Goal: Transaction & Acquisition: Register for event/course

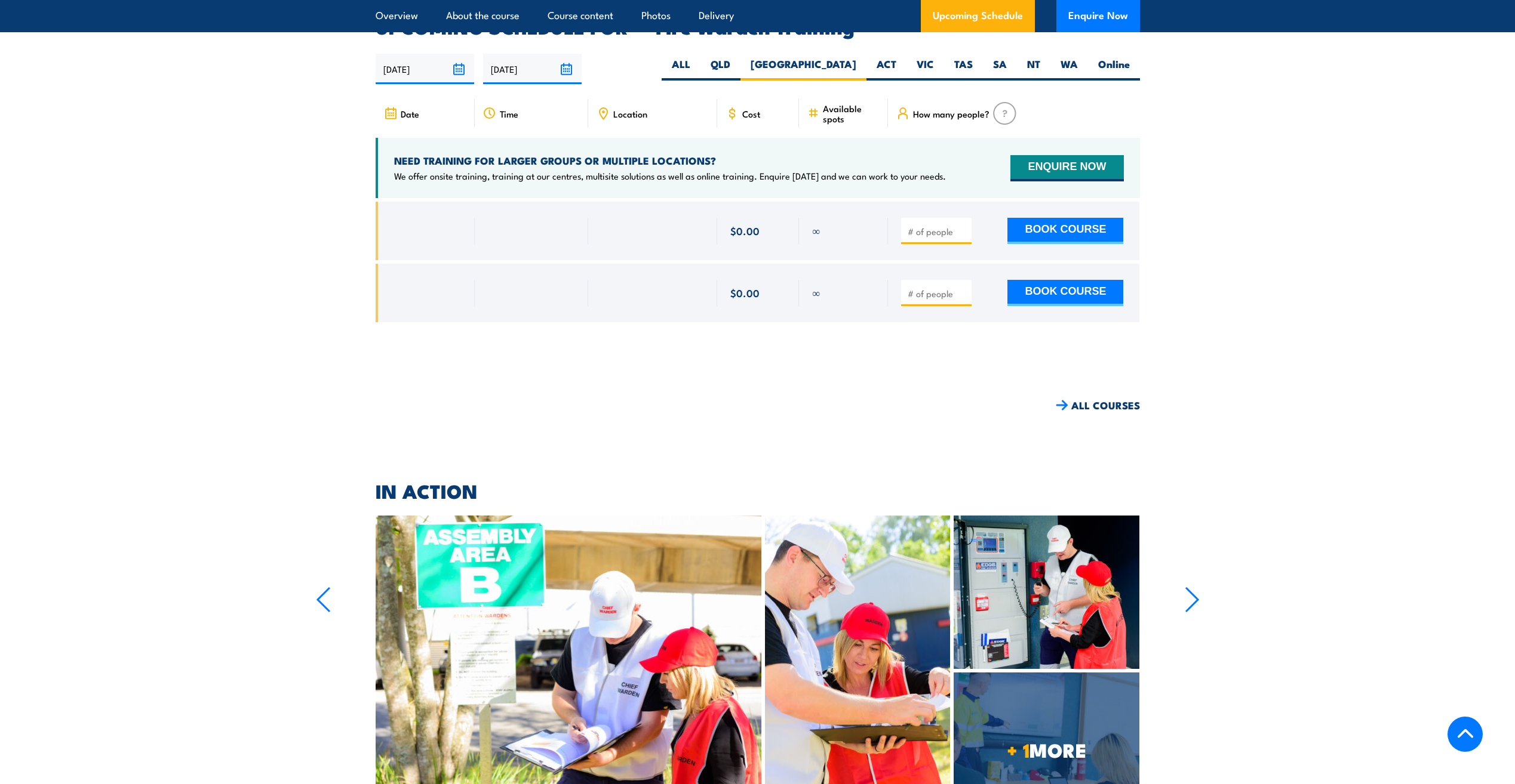
click at [459, 54] on input "26/08/2025" at bounding box center [425, 69] width 99 height 30
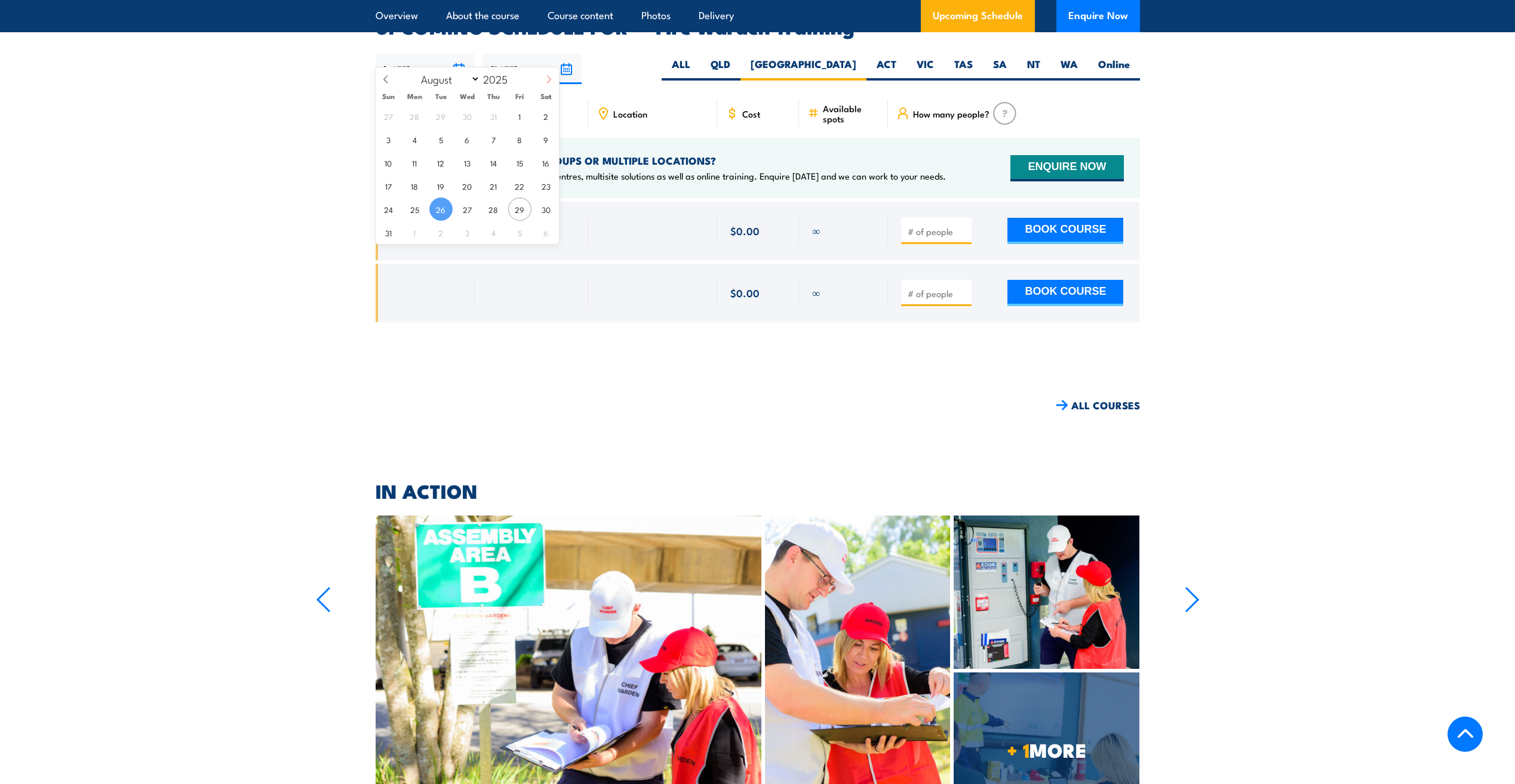
click at [545, 74] on span at bounding box center [549, 83] width 20 height 32
select select "8"
click at [411, 207] on span "29" at bounding box center [414, 208] width 23 height 23
type input "29/09/2025"
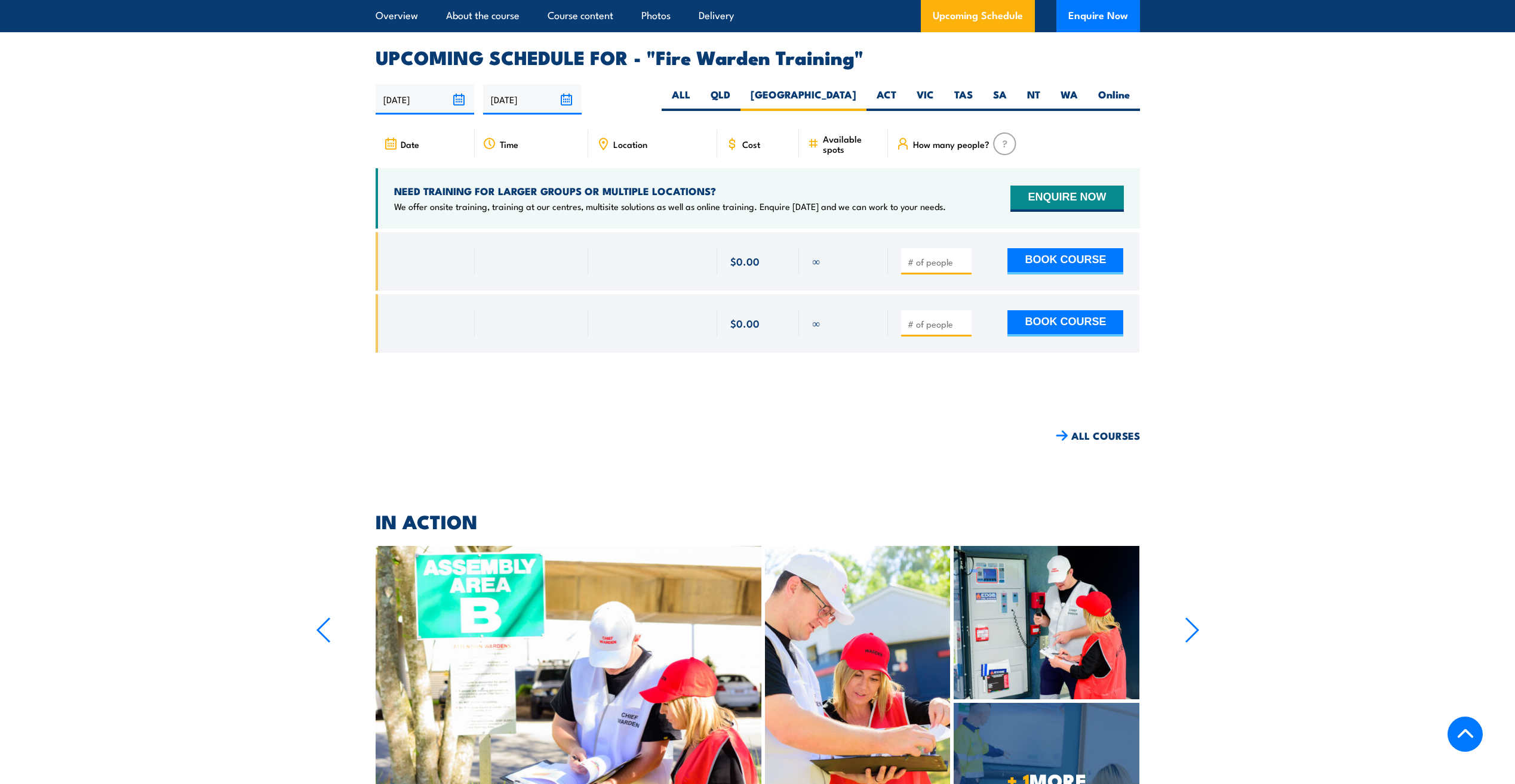
scroll to position [2160, 0]
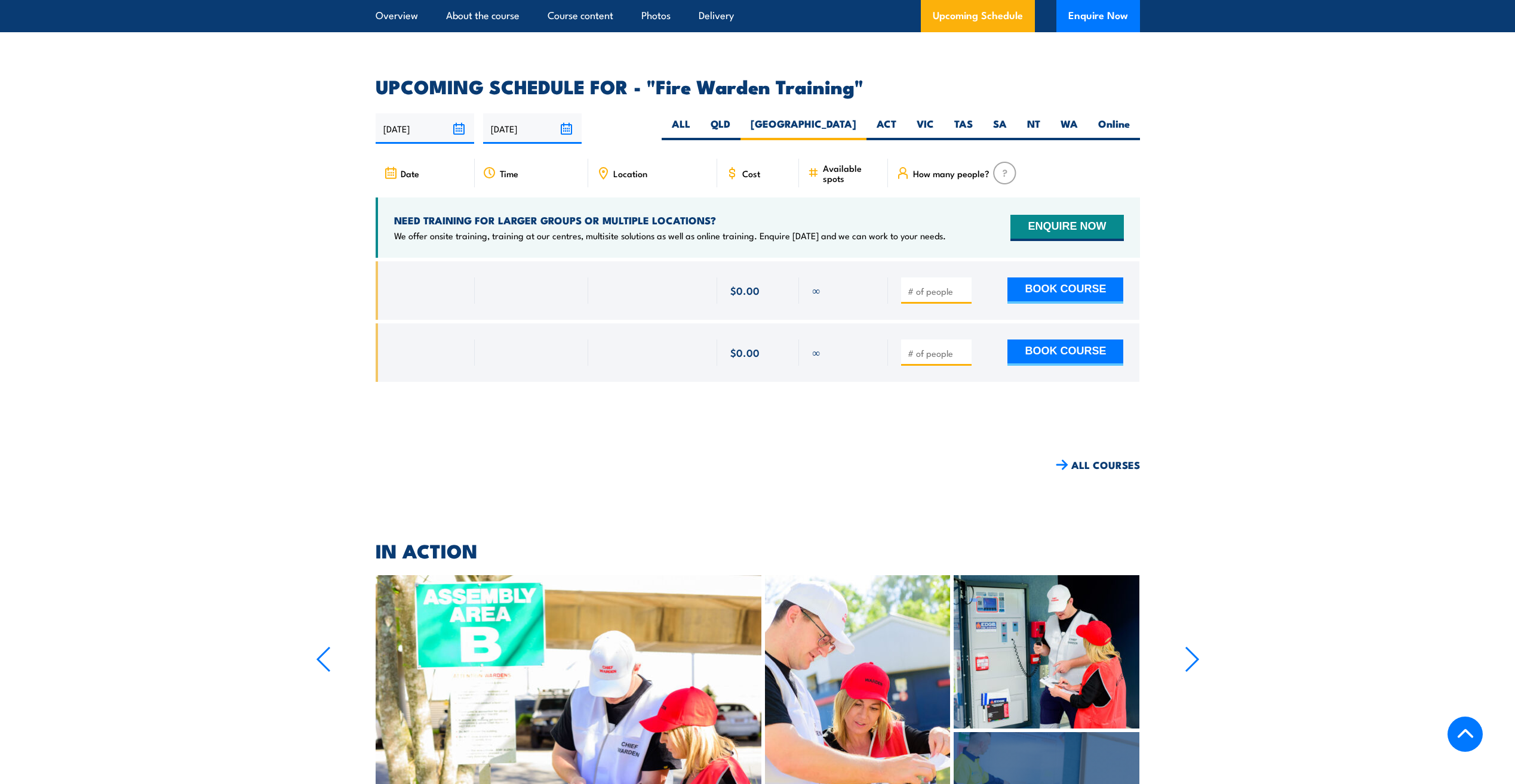
click at [571, 113] on input "[DATE]" at bounding box center [533, 128] width 99 height 30
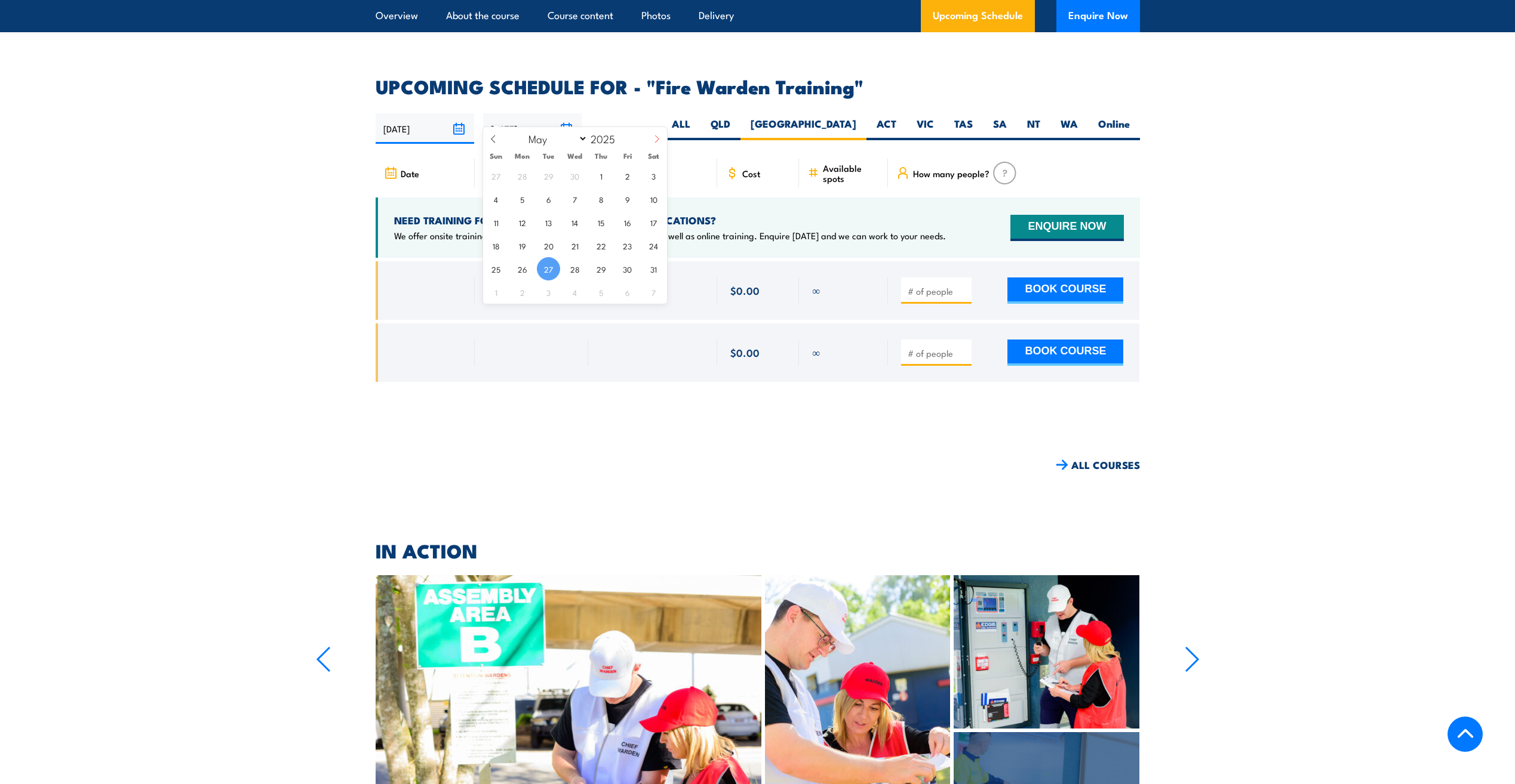
click at [660, 141] on icon at bounding box center [656, 139] width 8 height 8
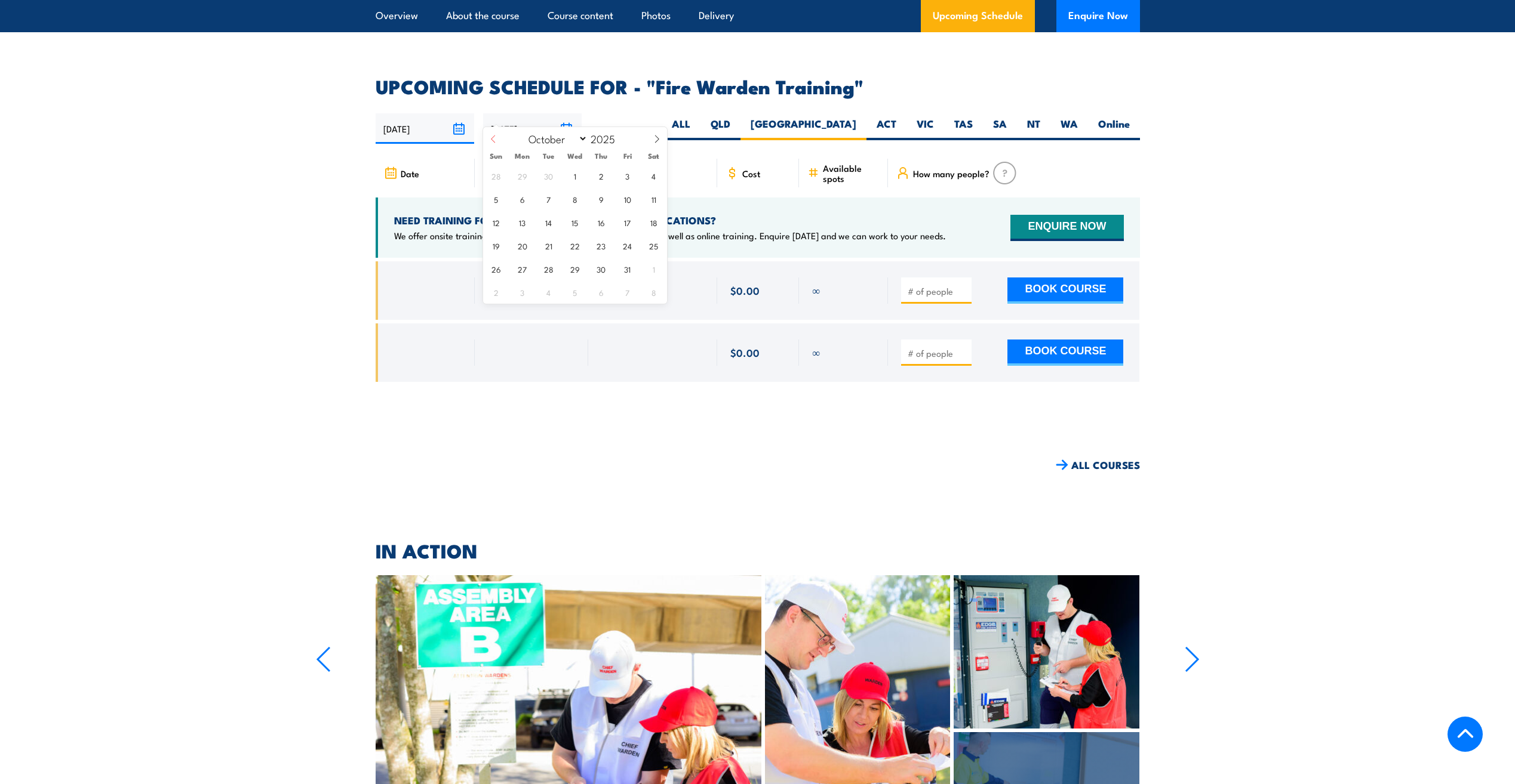
click at [496, 137] on span at bounding box center [494, 143] width 20 height 32
select select "8"
click at [572, 270] on span "1" at bounding box center [574, 269] width 23 height 23
type input "01/10/2025"
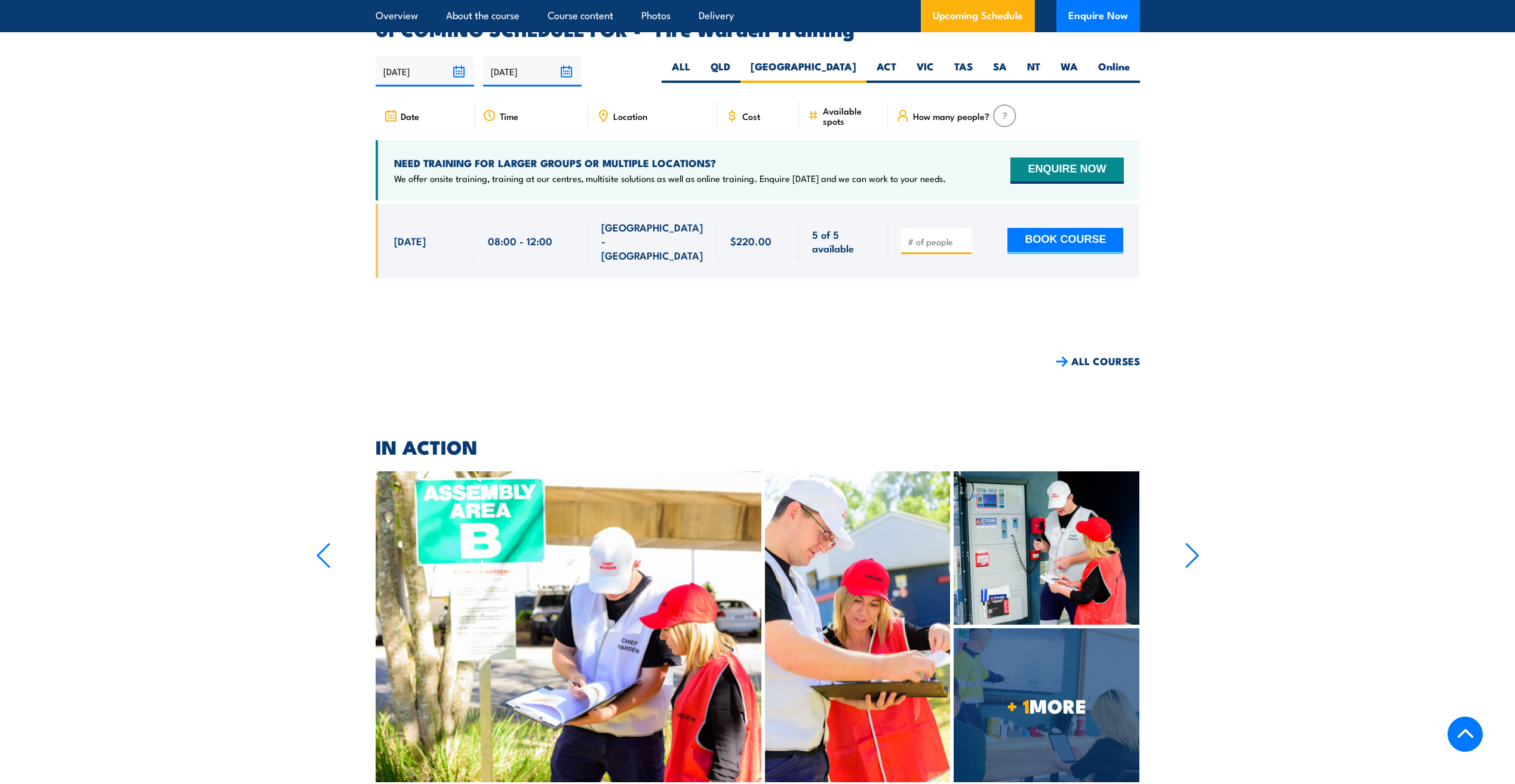
scroll to position [2220, 0]
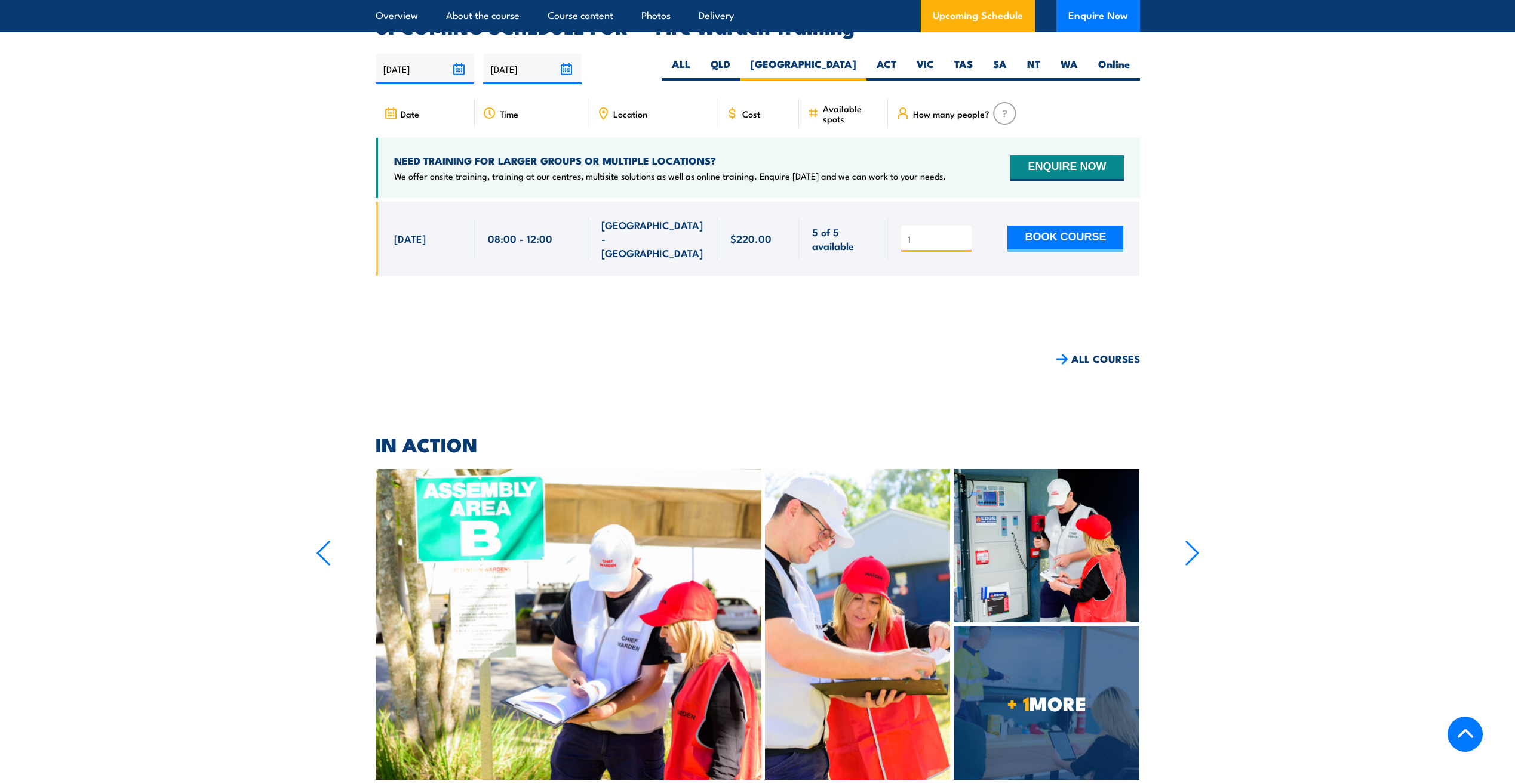
click at [967, 233] on input "1" at bounding box center [937, 238] width 59 height 12
click at [1050, 226] on button "BOOK COURSE" at bounding box center [1065, 238] width 116 height 26
click at [962, 233] on input "5" at bounding box center [937, 238] width 59 height 12
click at [964, 233] on input "4" at bounding box center [937, 238] width 59 height 12
click at [964, 233] on input "3" at bounding box center [937, 238] width 59 height 12
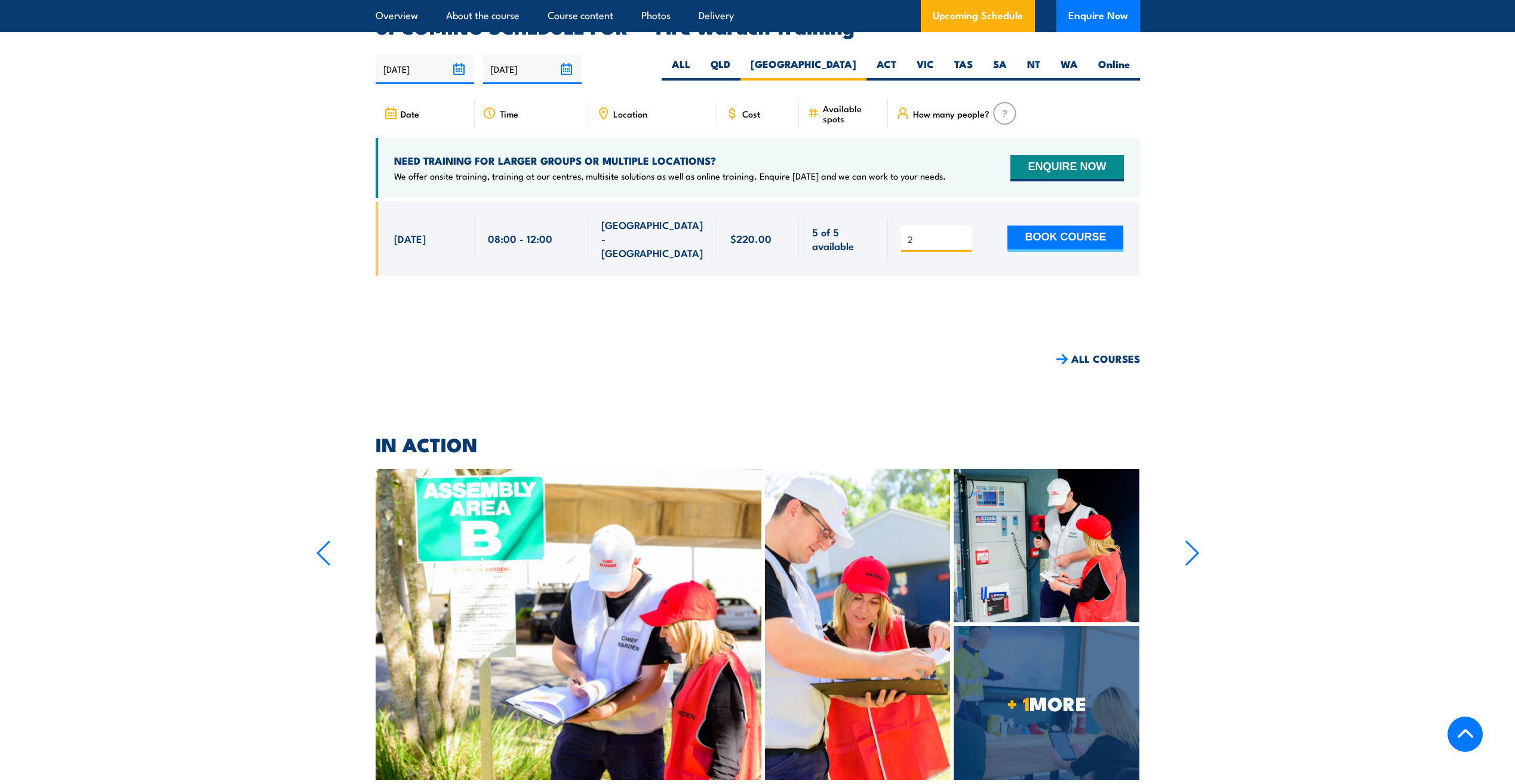
click at [964, 233] on input "2" at bounding box center [937, 238] width 59 height 12
type input "1"
click at [964, 233] on input "1" at bounding box center [937, 238] width 59 height 12
click at [1036, 226] on button "BOOK COURSE" at bounding box center [1065, 238] width 116 height 26
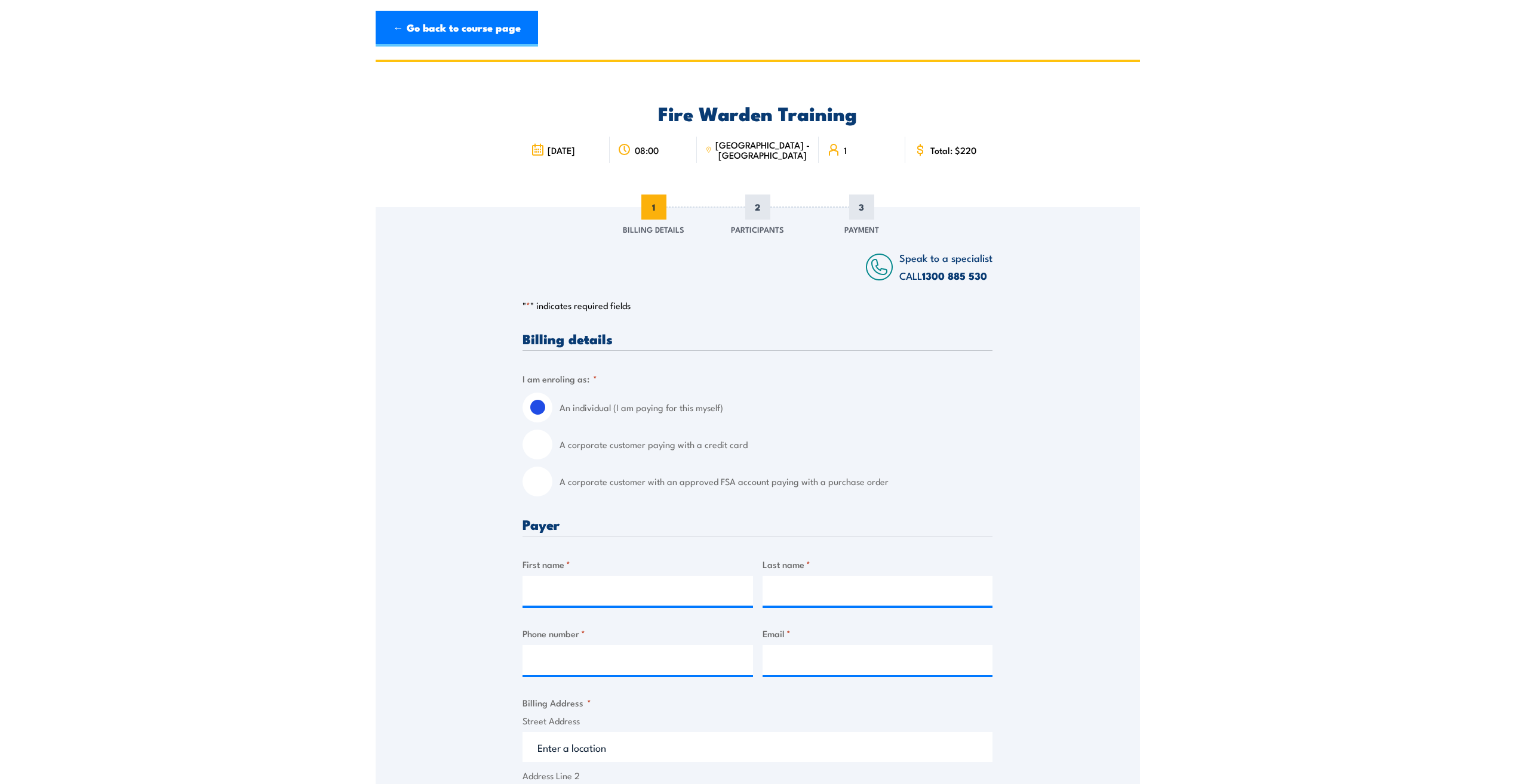
click at [536, 449] on input "A corporate customer paying with a credit card" at bounding box center [538, 444] width 30 height 30
radio input "true"
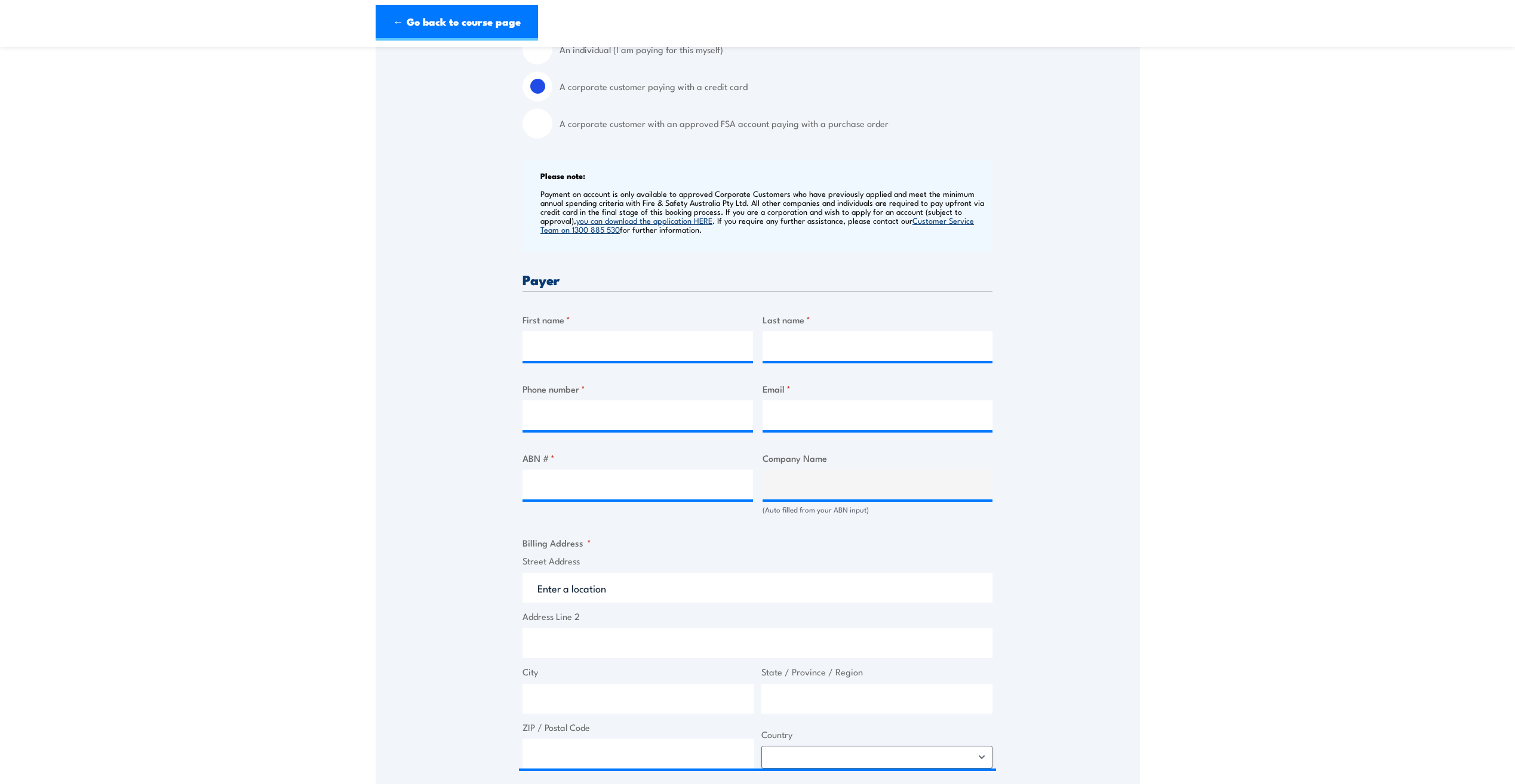
scroll to position [299, 0]
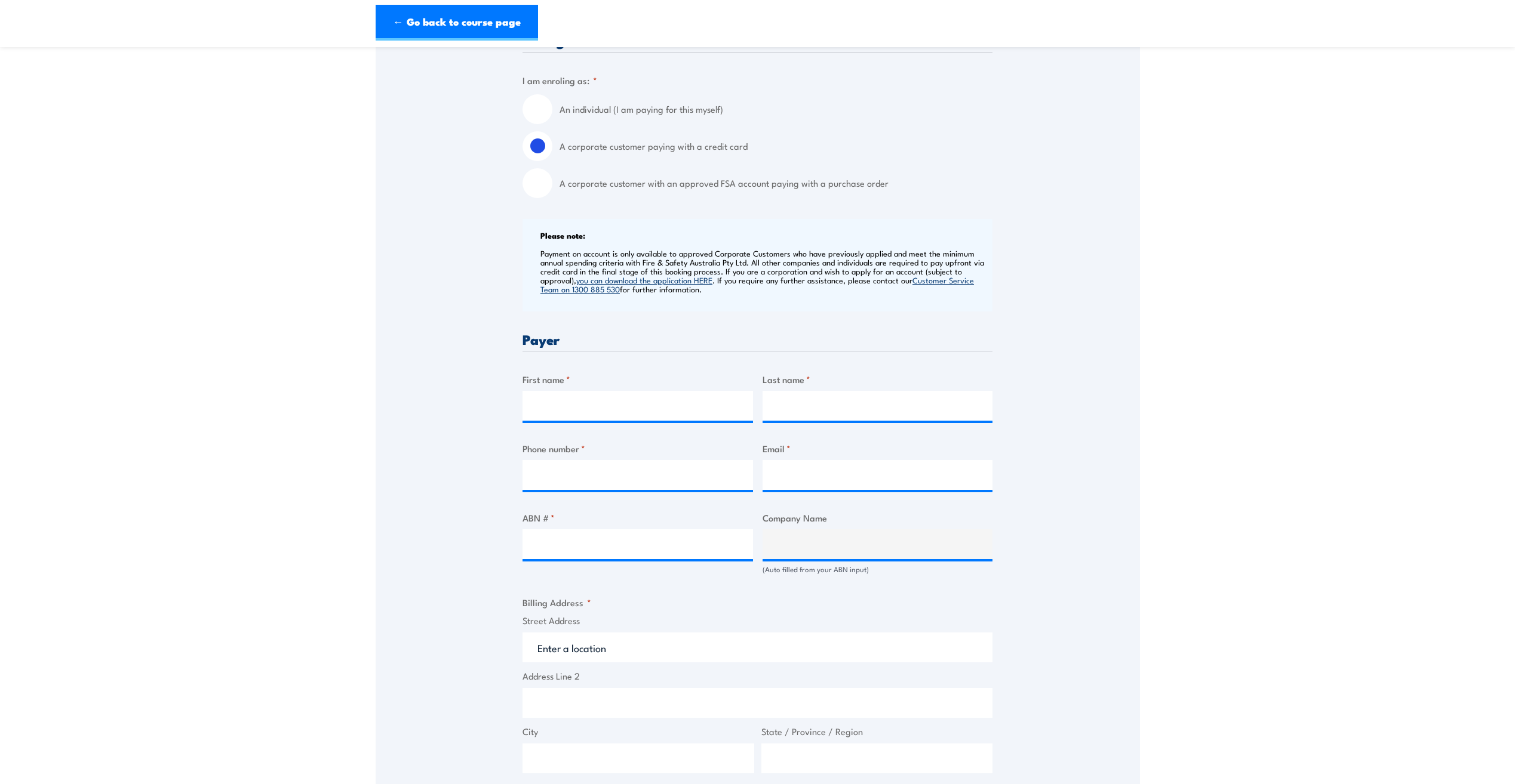
click at [547, 112] on input "An individual (I am paying for this myself)" at bounding box center [538, 109] width 30 height 30
radio input "true"
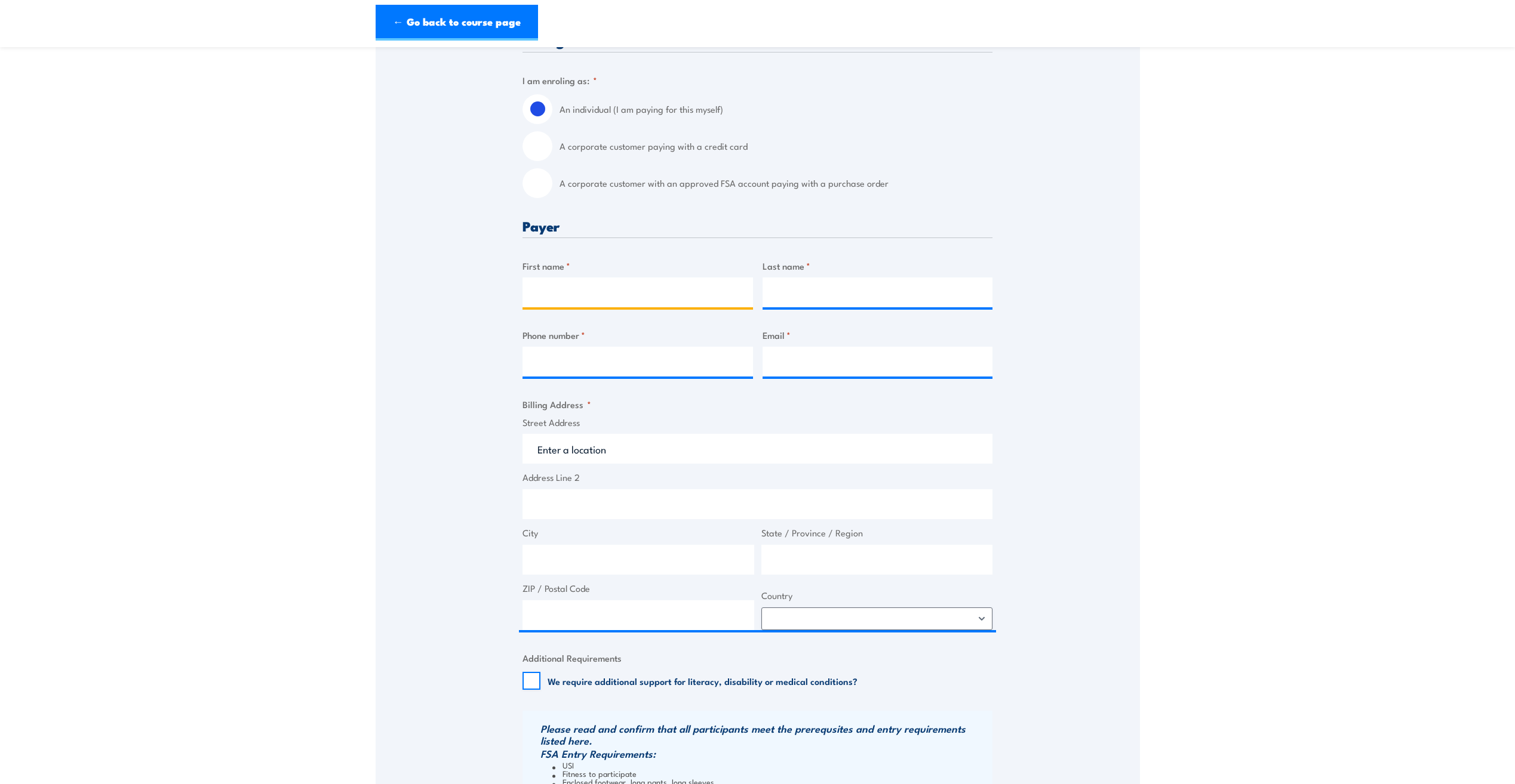
click at [614, 294] on input "First name *" at bounding box center [638, 292] width 230 height 30
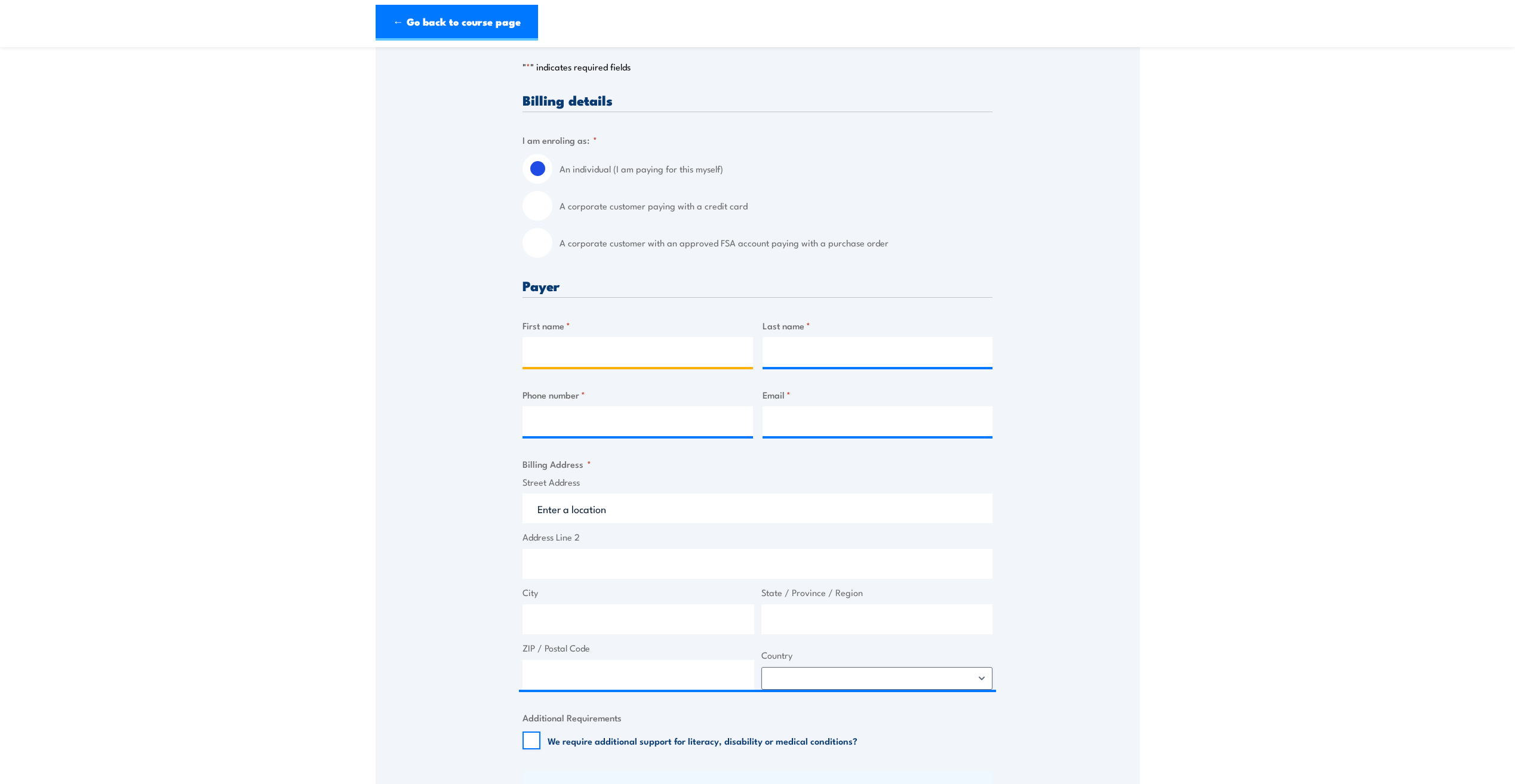
click at [590, 345] on input "First name *" at bounding box center [638, 352] width 230 height 30
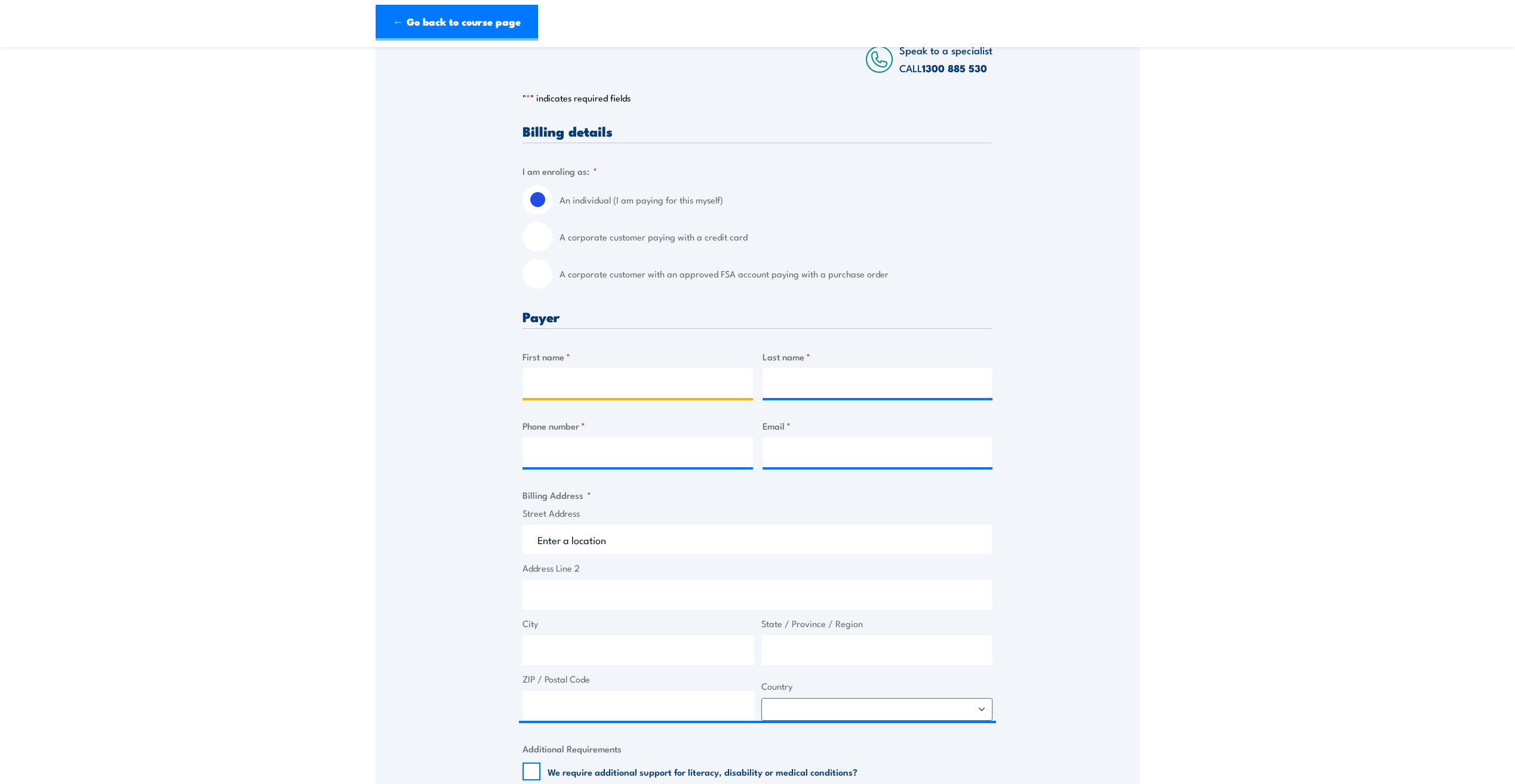
scroll to position [179, 0]
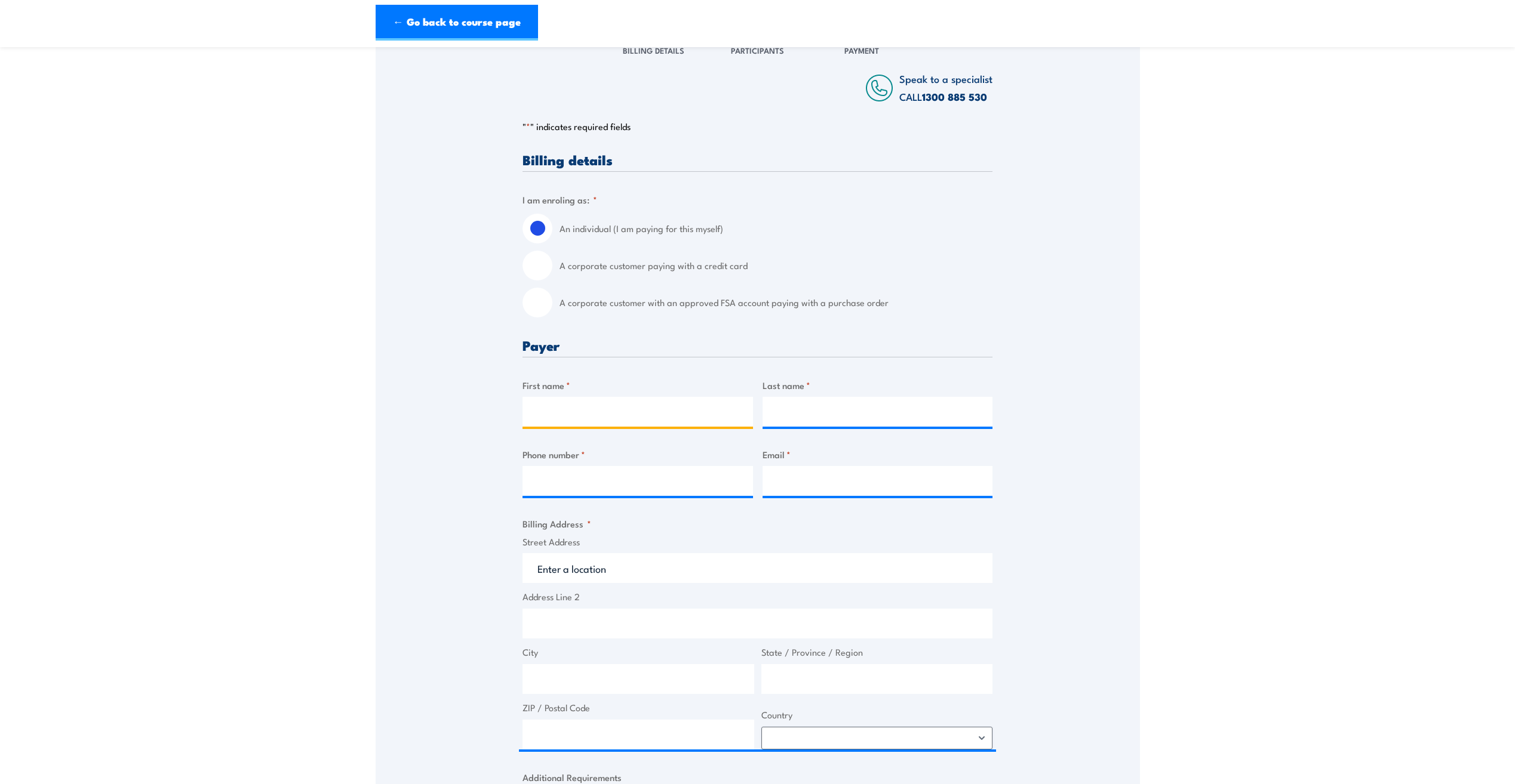
click at [592, 410] on input "First name *" at bounding box center [638, 411] width 230 height 30
type input "Heather"
type input "Wilcock"
type input "0450276735"
drag, startPoint x: 871, startPoint y: 482, endPoint x: 695, endPoint y: 492, distance: 176.3
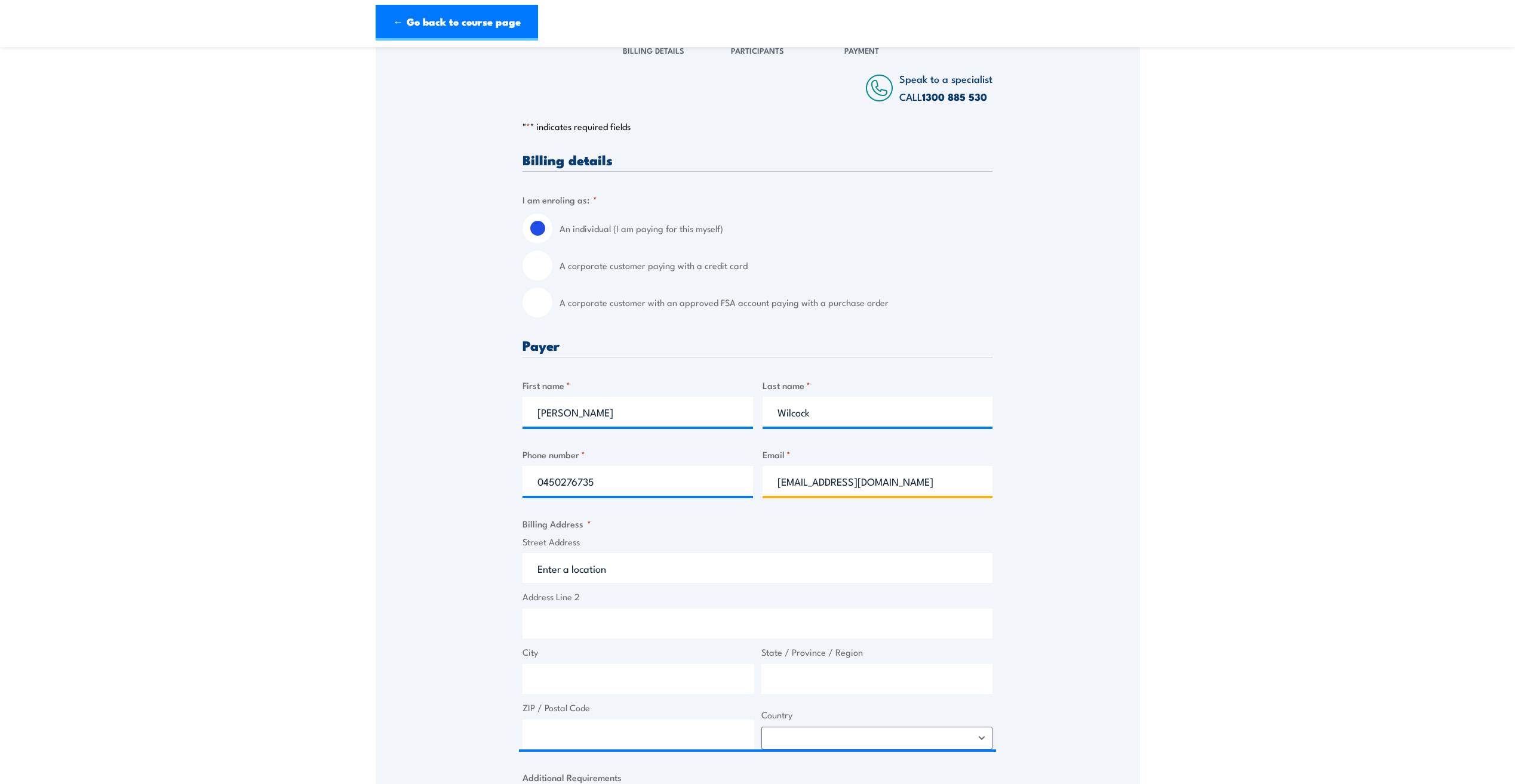
click at [695, 492] on div "Billing details I am enroling as: * An individual (I am paying for this myself)…" at bounding box center [758, 609] width 470 height 914
type input "hwilcock@erilyan.com.au"
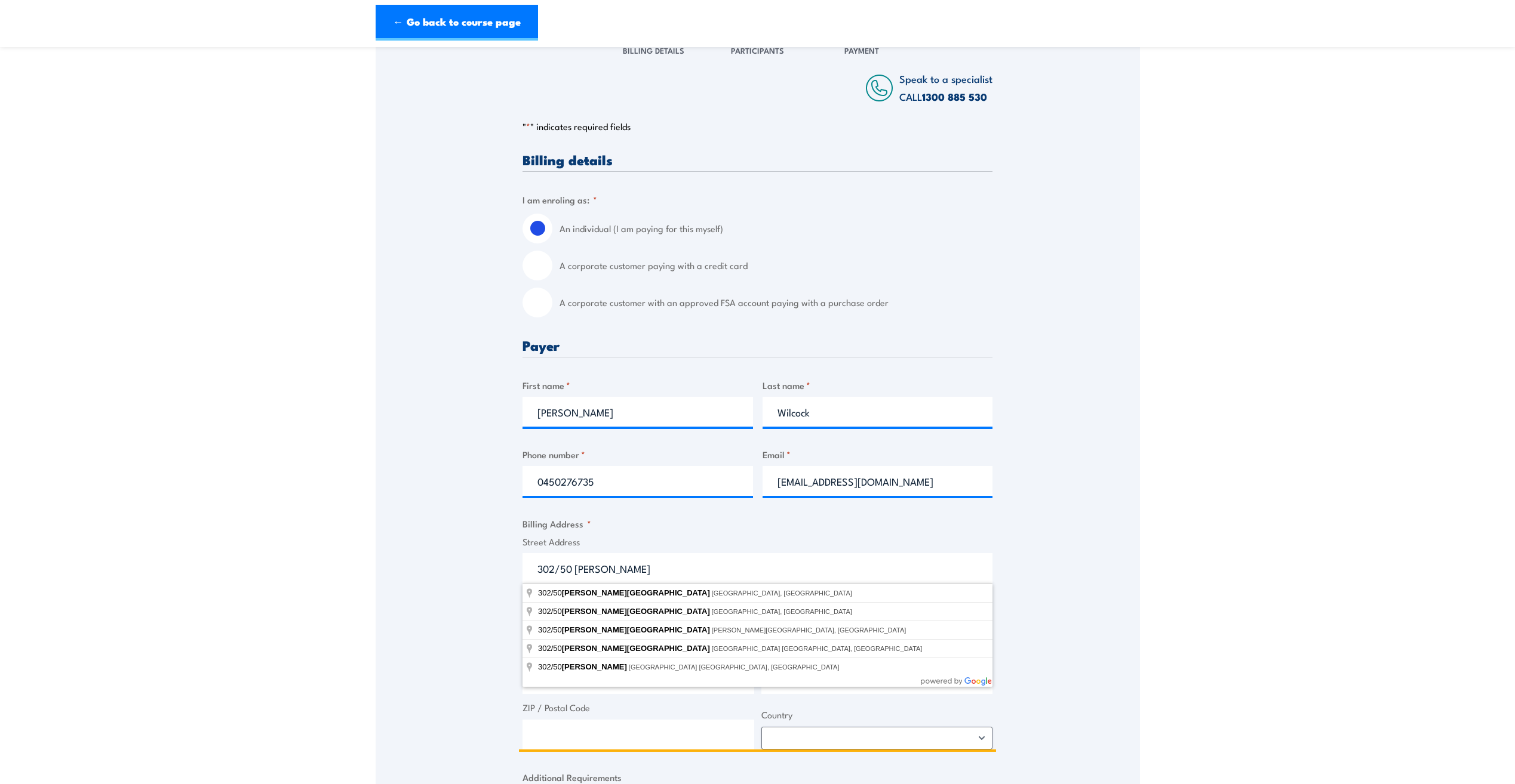
type input "302/50 Miller Street, North Sydney NSW, Australia"
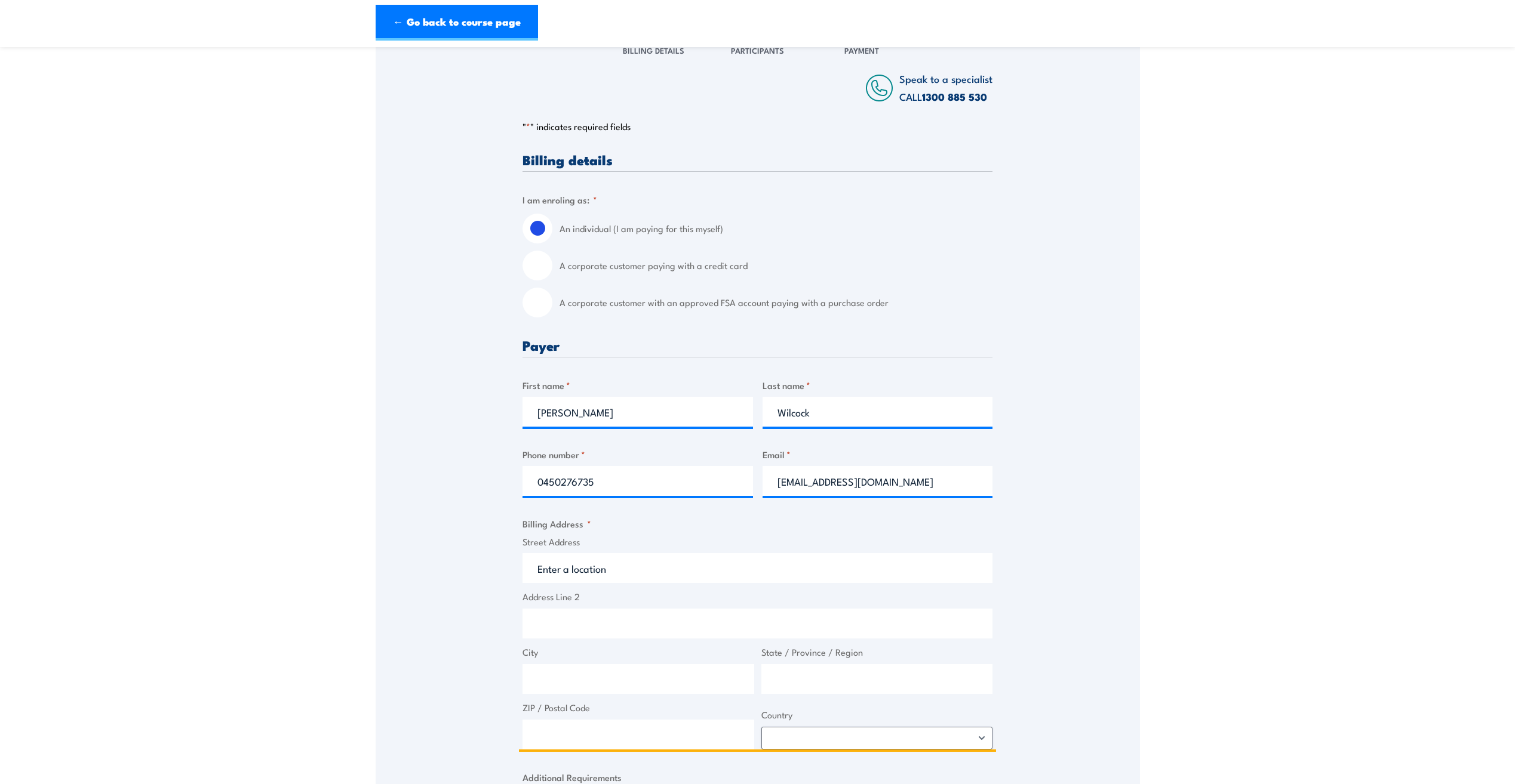
type input "50 Miller St"
type input "North Sydney"
type input "New South Wales"
type input "2060"
select select "Australia"
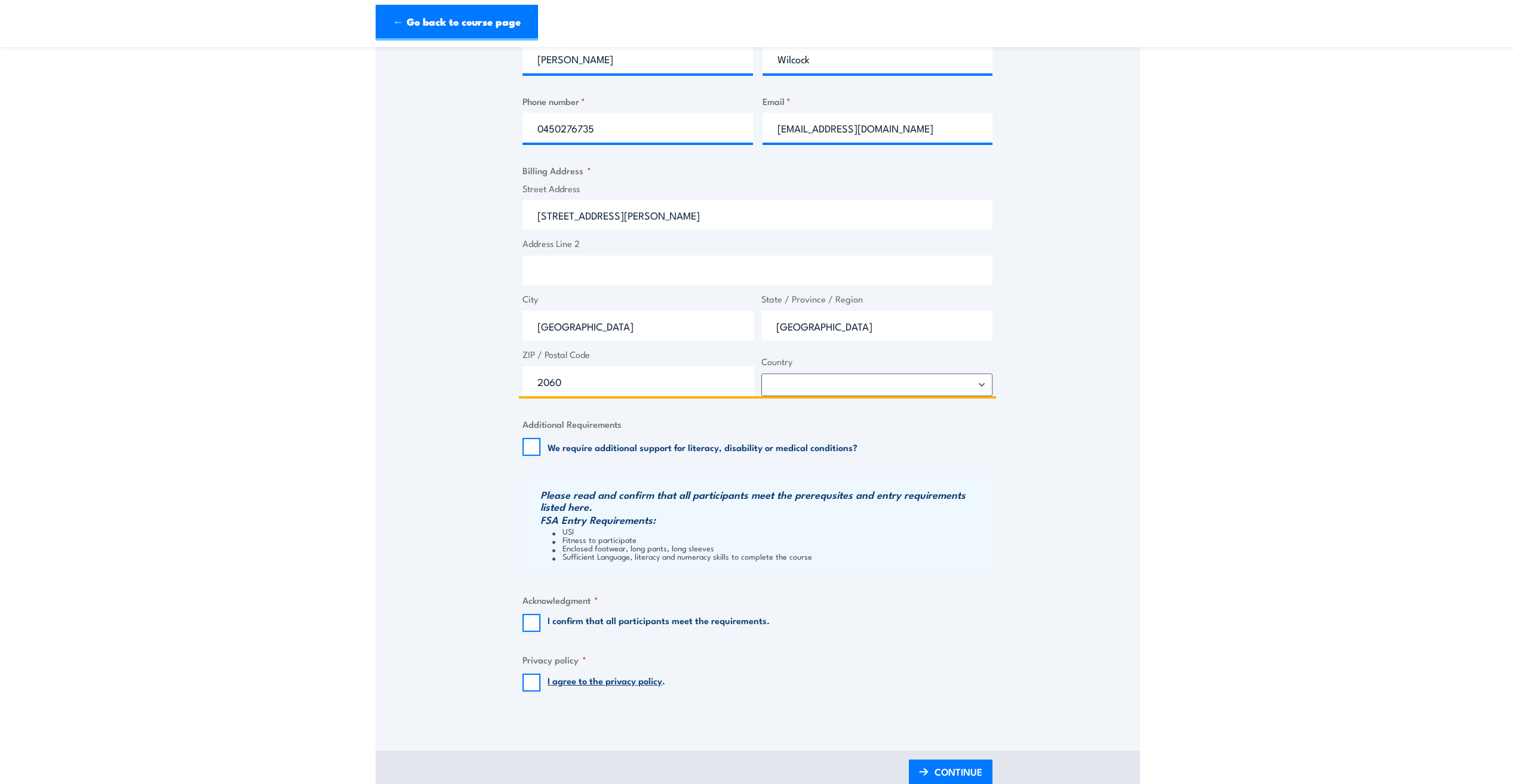
scroll to position [537, 0]
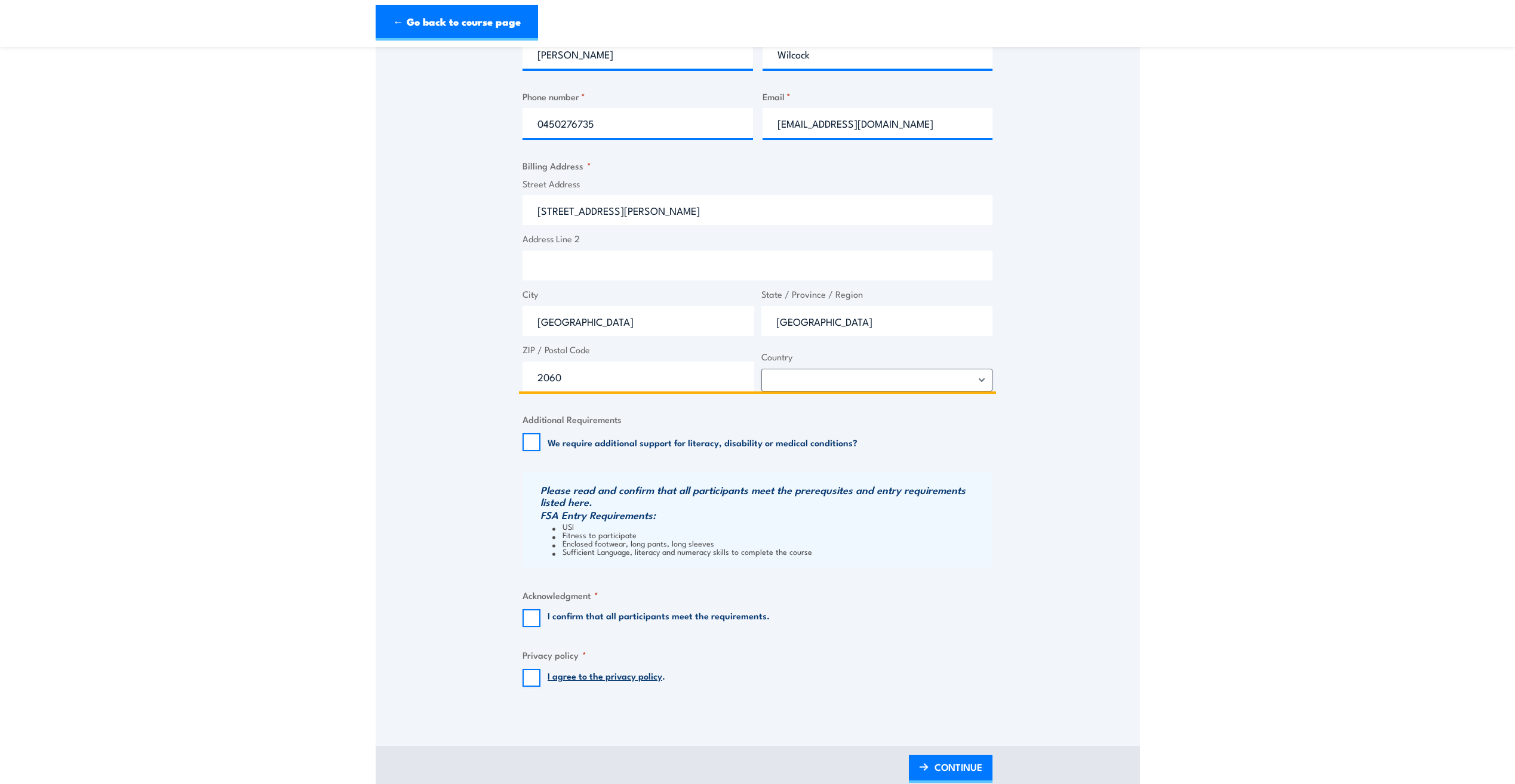
type input "50 Miller St"
click at [524, 624] on input "I confirm that all participants meet the requirements." at bounding box center [532, 619] width 18 height 18
checkbox input "true"
click at [533, 668] on fieldset "Privacy policy * I agree to the privacy policy ." at bounding box center [758, 667] width 470 height 38
click at [533, 685] on input "I agree to the privacy policy ." at bounding box center [532, 678] width 18 height 18
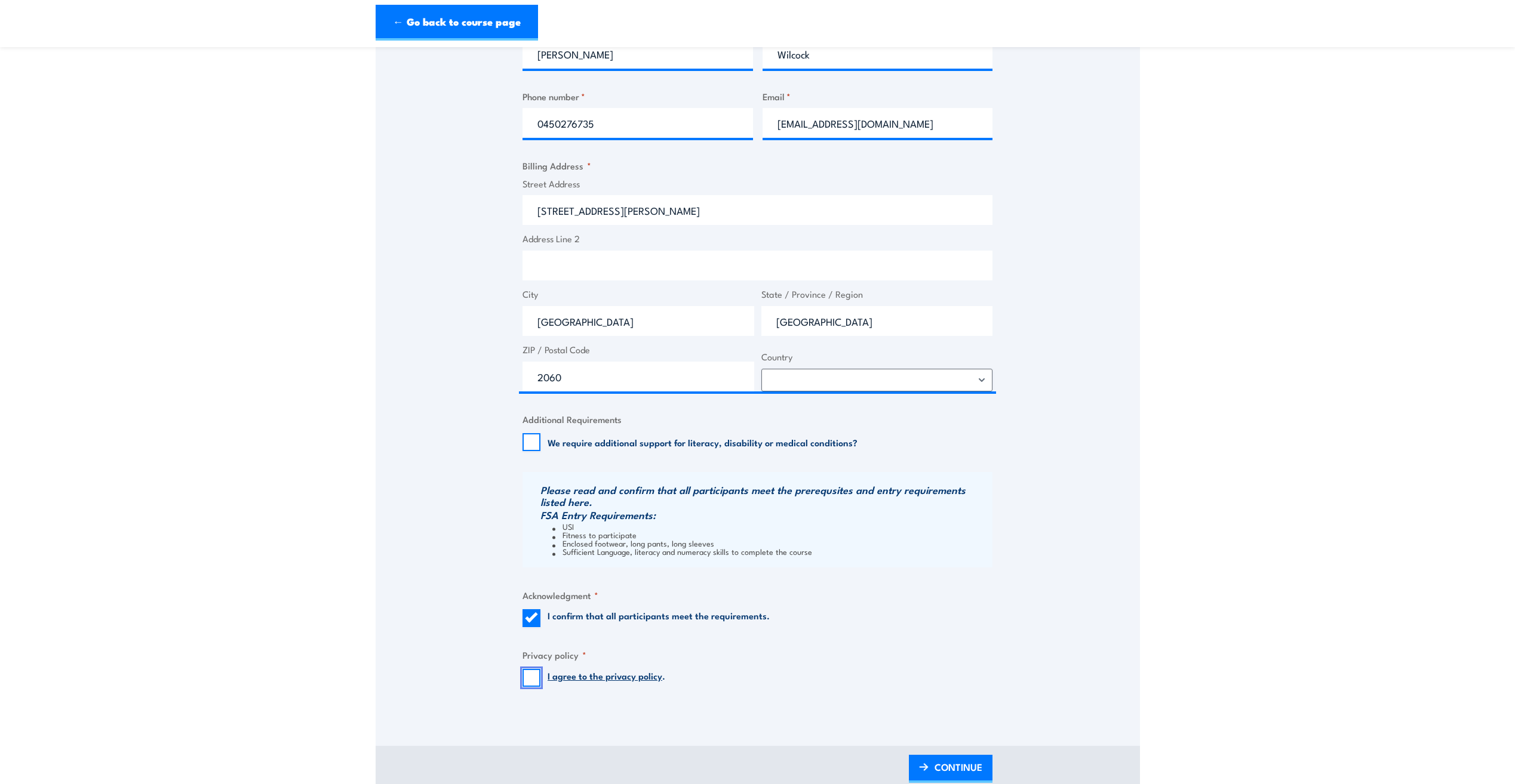
checkbox input "true"
click at [930, 757] on link "CONTINUE" at bounding box center [950, 768] width 83 height 28
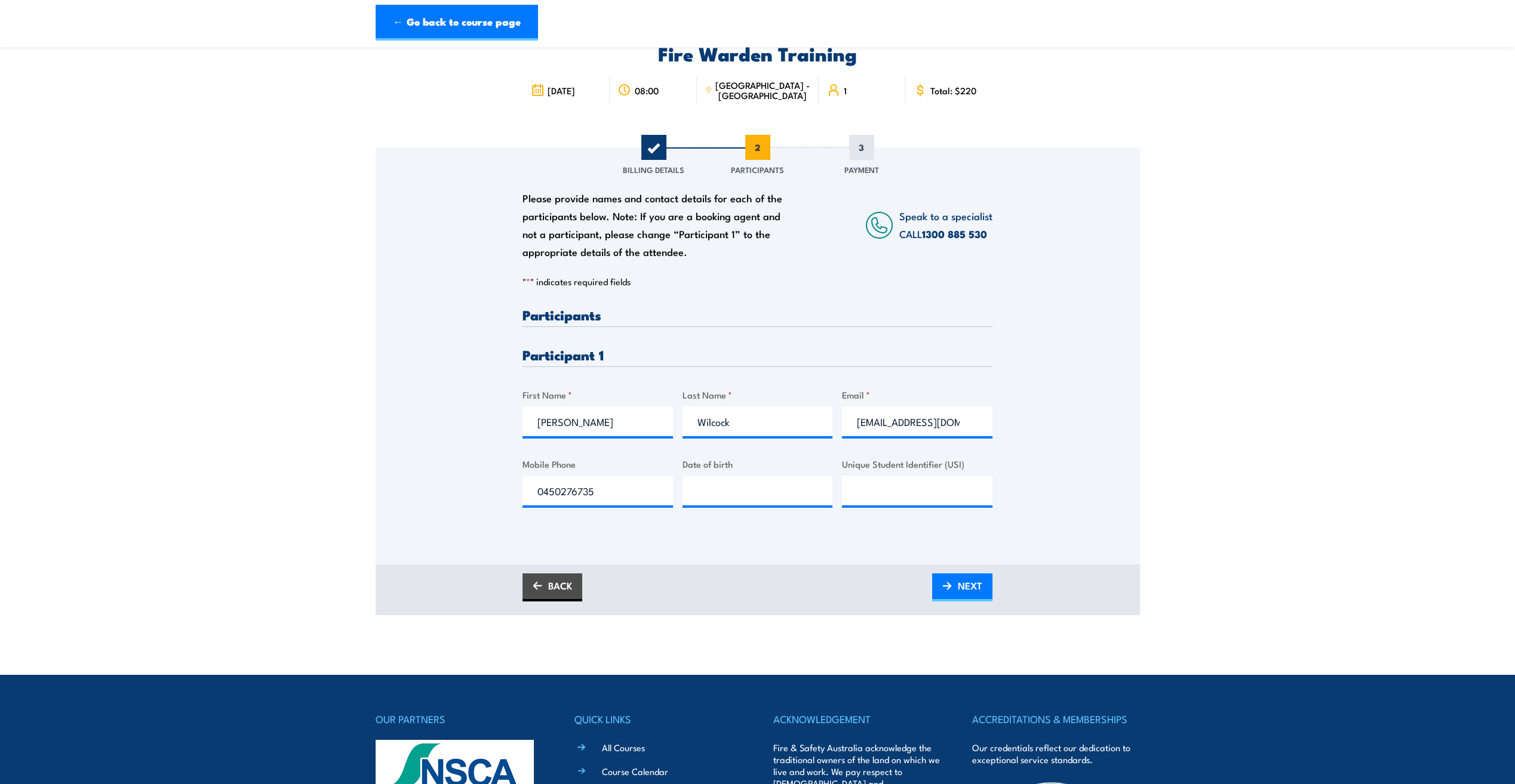
scroll to position [0, 0]
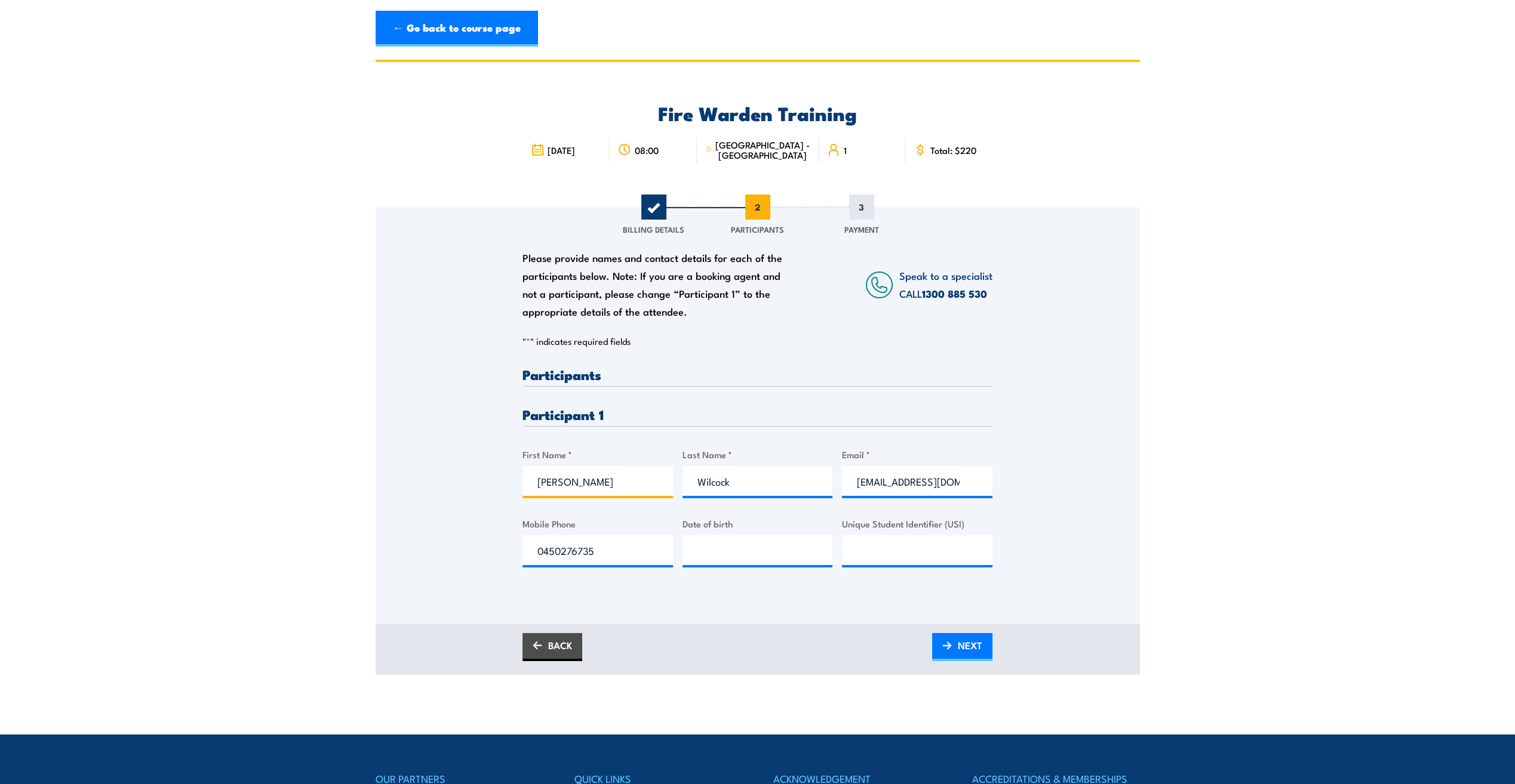
drag, startPoint x: 582, startPoint y: 480, endPoint x: 601, endPoint y: 486, distance: 19.9
click at [582, 480] on input "Heather" at bounding box center [598, 481] width 151 height 30
click at [624, 483] on input "Heather" at bounding box center [598, 481] width 151 height 30
click at [623, 483] on input "Heather" at bounding box center [598, 481] width 151 height 30
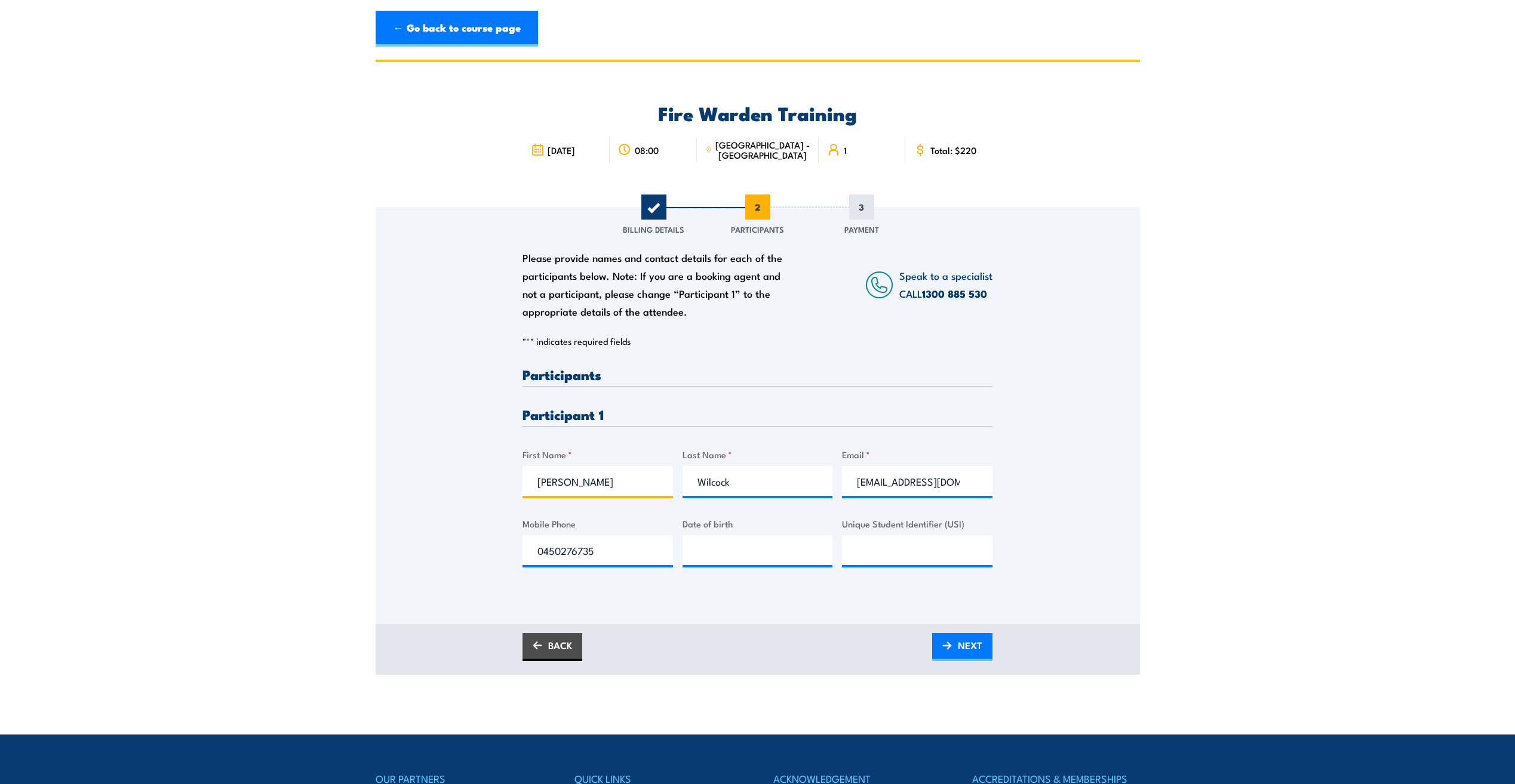
type input "Luke"
type input "May"
type input "L"
type input "lmay@erilyan.com.au"
type input "0419125189"
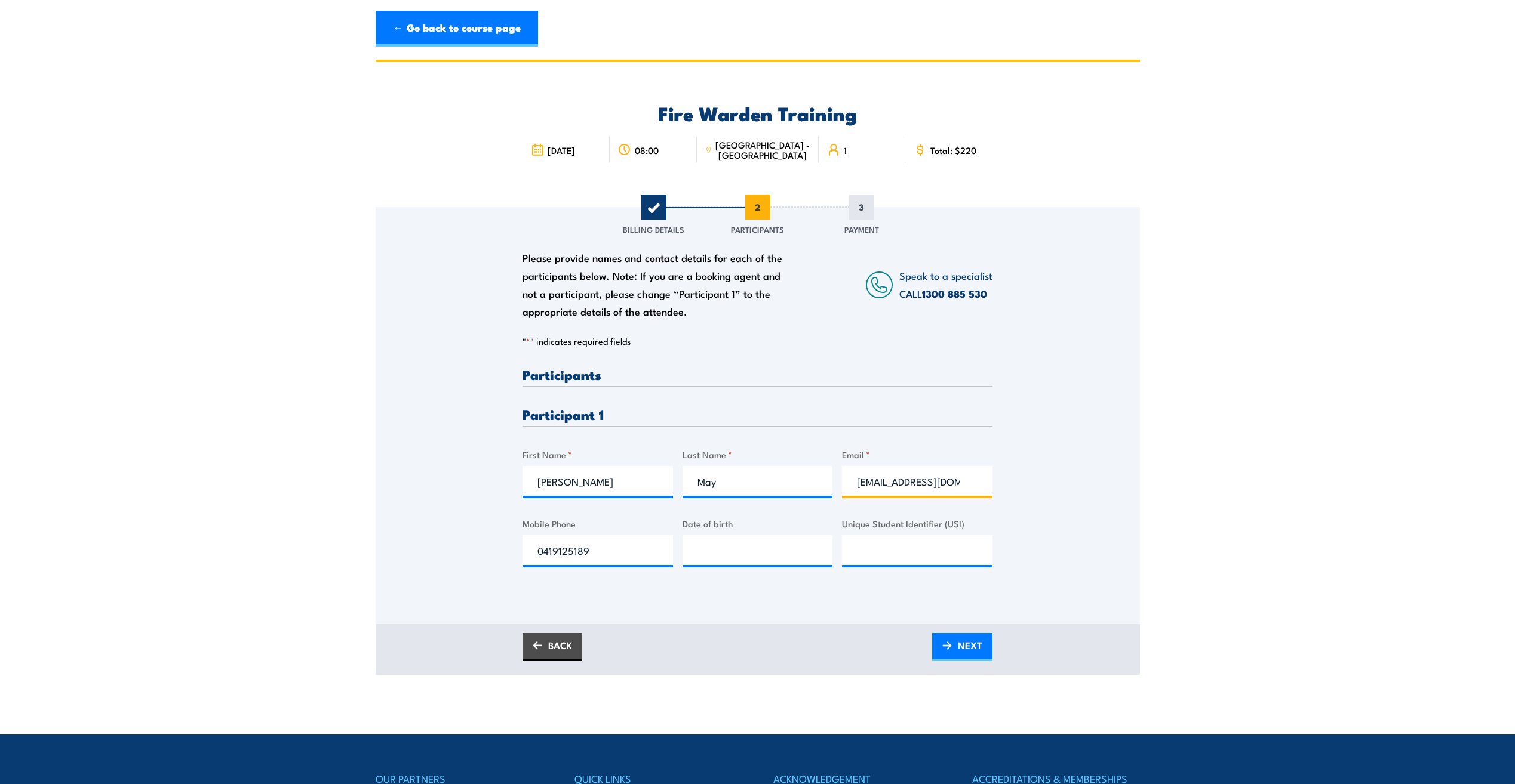
drag, startPoint x: 960, startPoint y: 476, endPoint x: 740, endPoint y: 493, distance: 220.7
click at [740, 493] on div "Please provide names and contact details for each of the participants below. No…" at bounding box center [758, 476] width 470 height 218
drag, startPoint x: 779, startPoint y: 630, endPoint x: 800, endPoint y: 630, distance: 21.0
click at [779, 630] on div "BACK NEXT" at bounding box center [758, 650] width 764 height 51
click at [962, 645] on span "NEXT" at bounding box center [970, 645] width 25 height 32
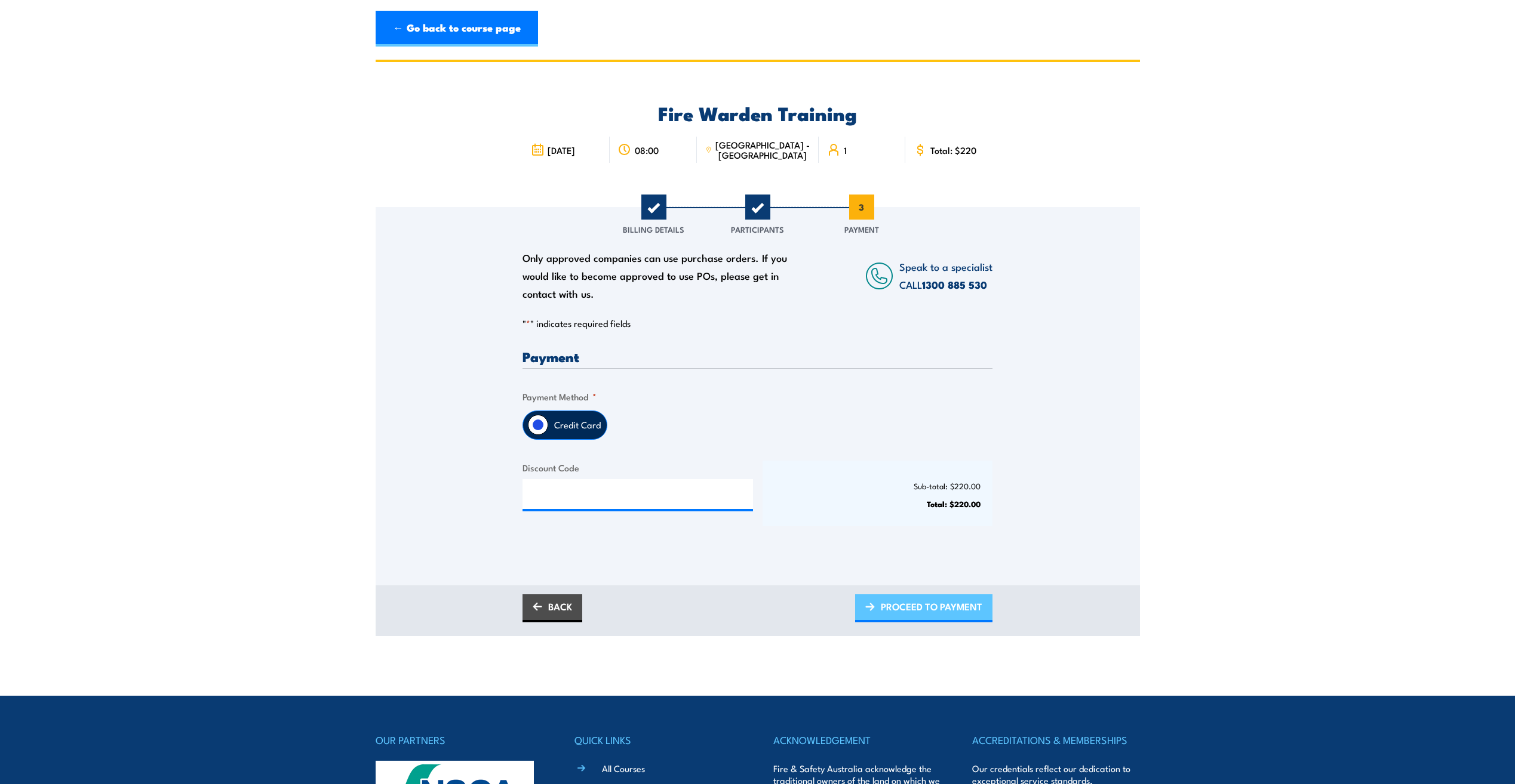
click at [924, 608] on span "PROCEED TO PAYMENT" at bounding box center [932, 607] width 101 height 32
